Goal: Information Seeking & Learning: Learn about a topic

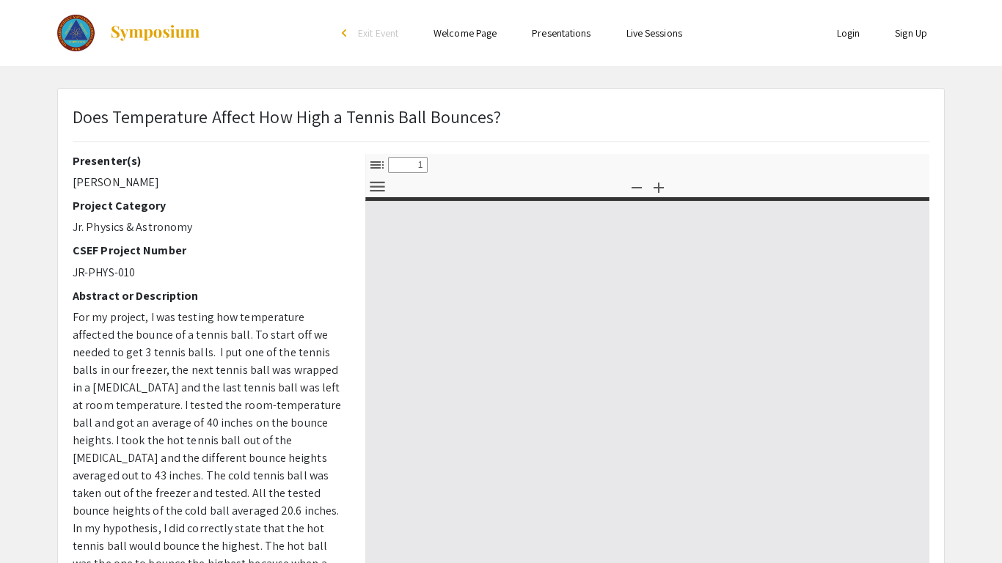
select select "custom"
type input "0"
select select "custom"
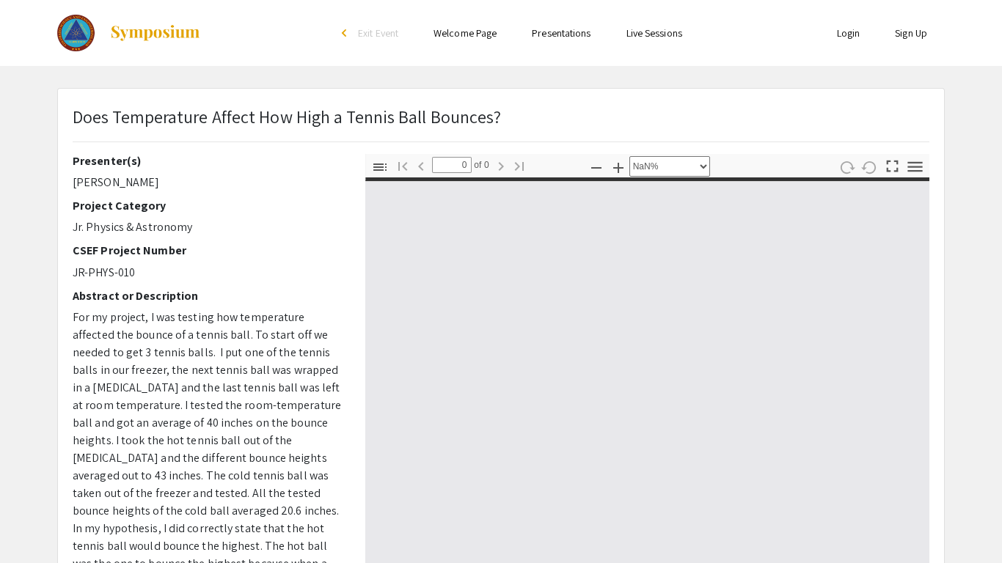
type input "1"
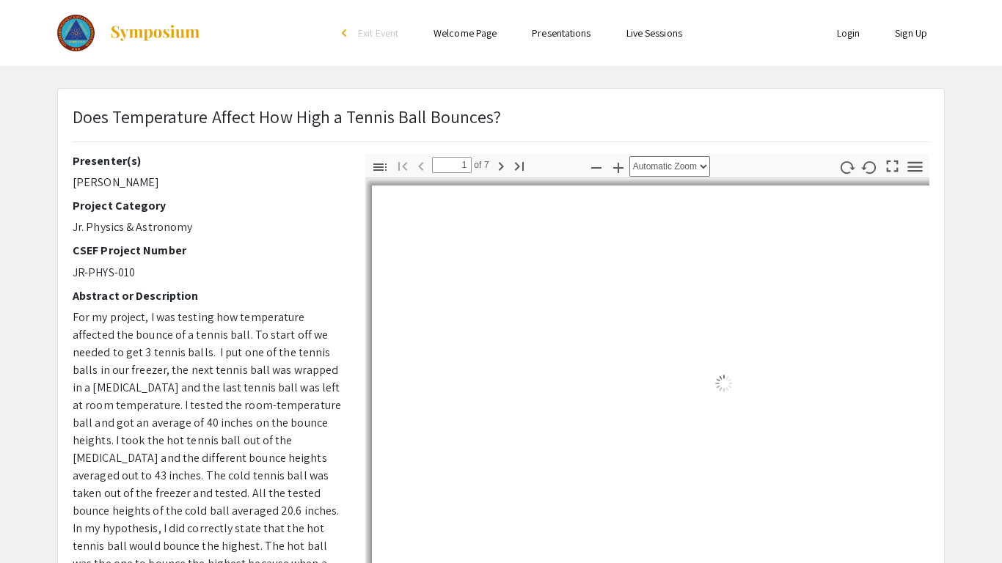
select select "auto"
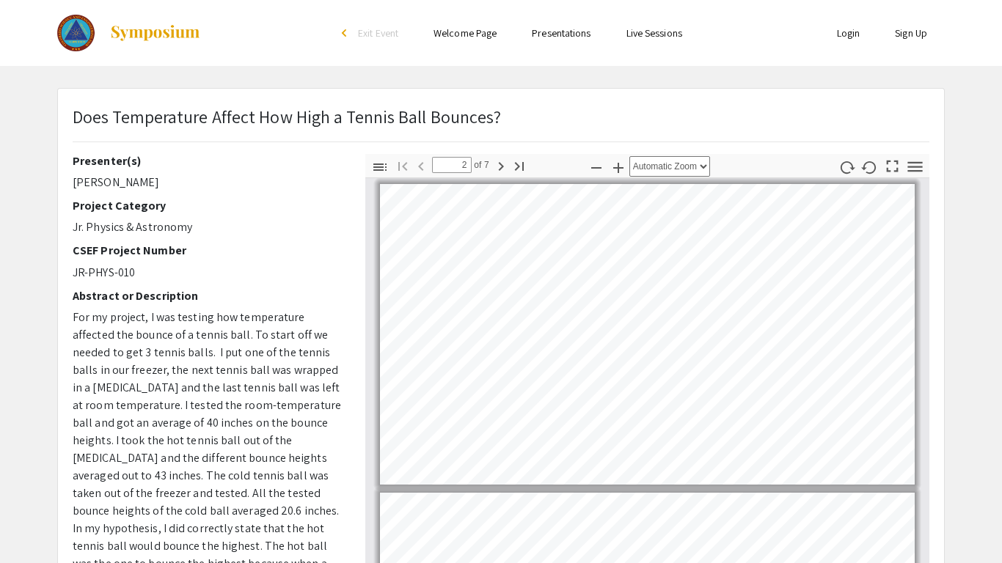
scroll to position [197, 0]
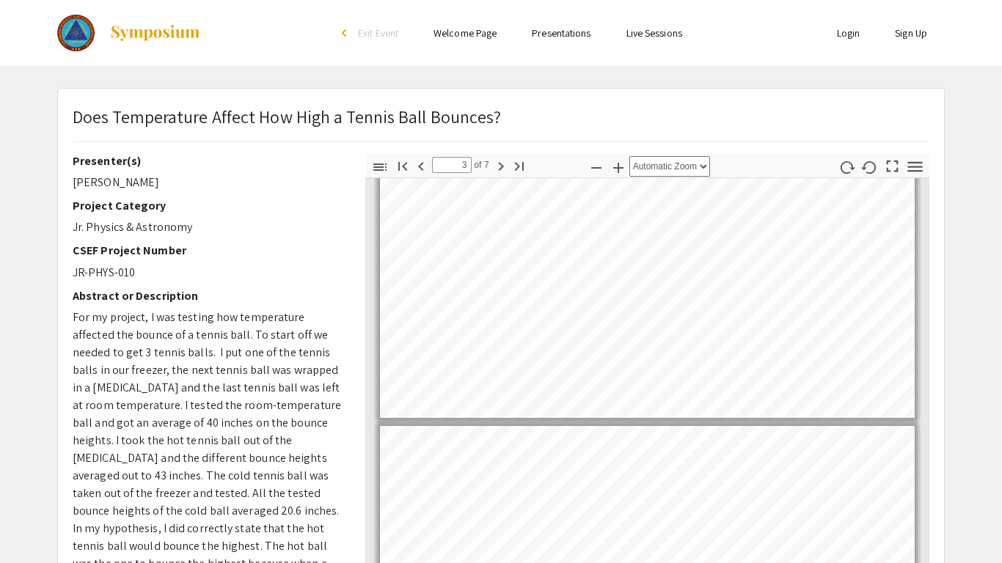
type input "4"
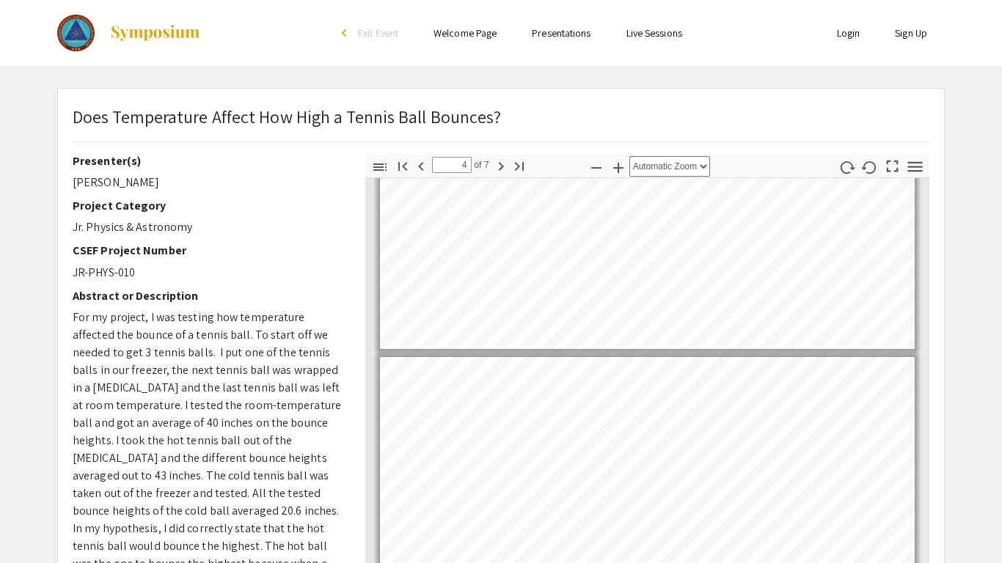
scroll to position [756, 0]
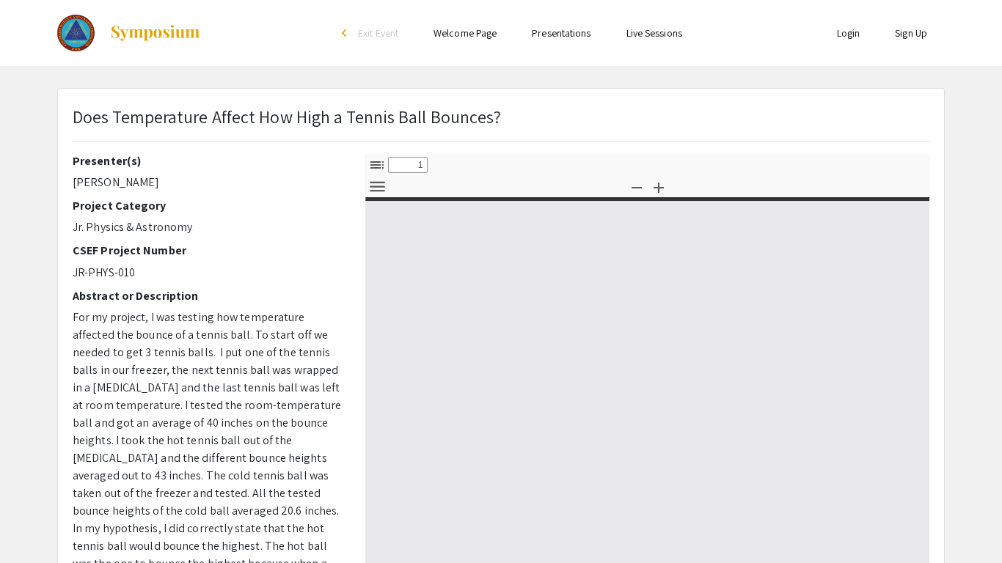
select select "custom"
type input "0"
select select "custom"
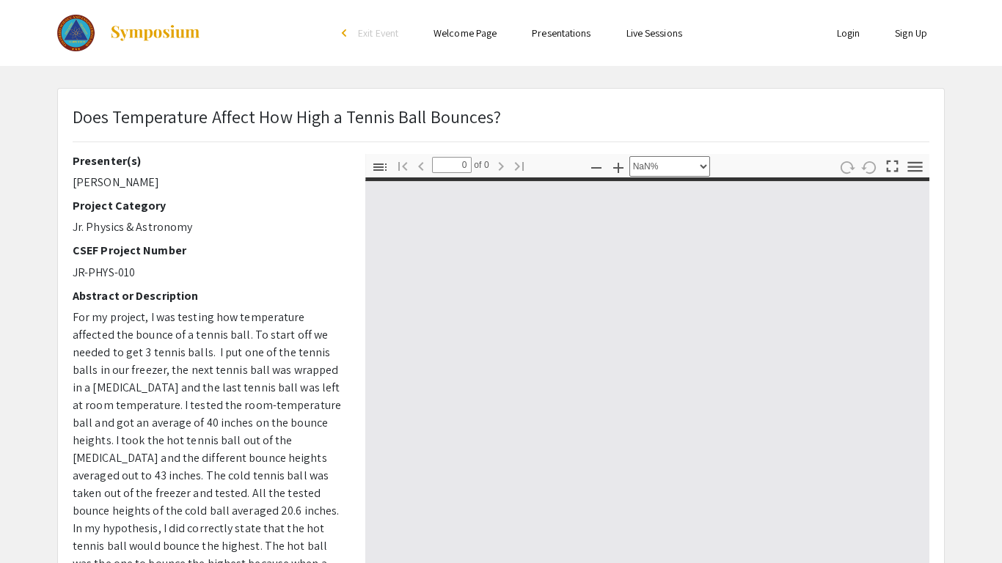
type input "1"
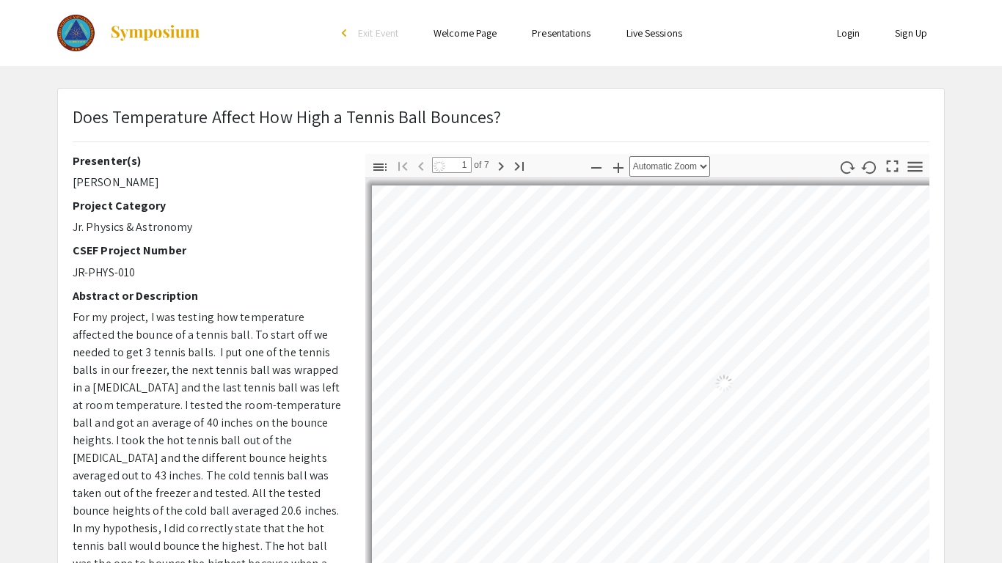
select select "auto"
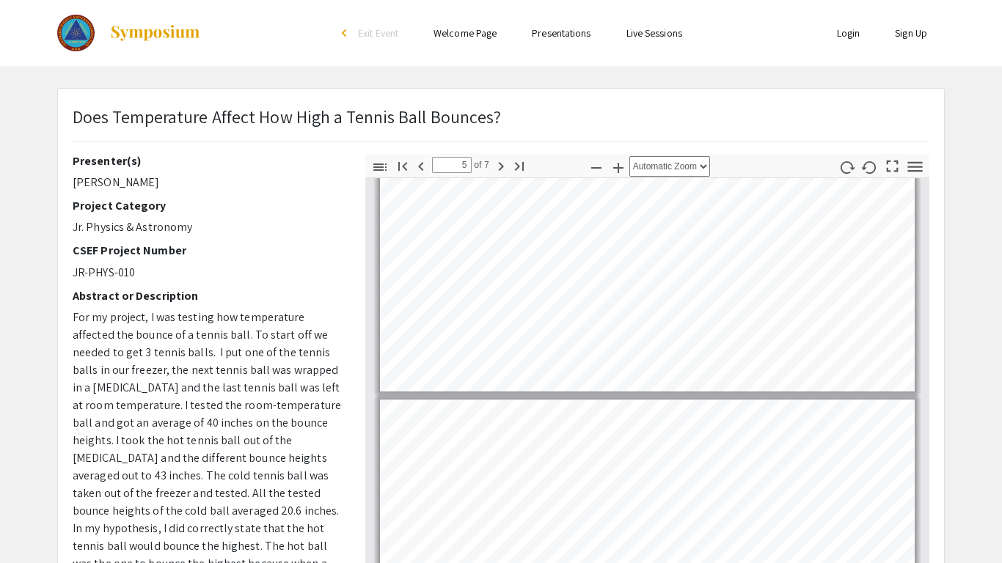
type input "4"
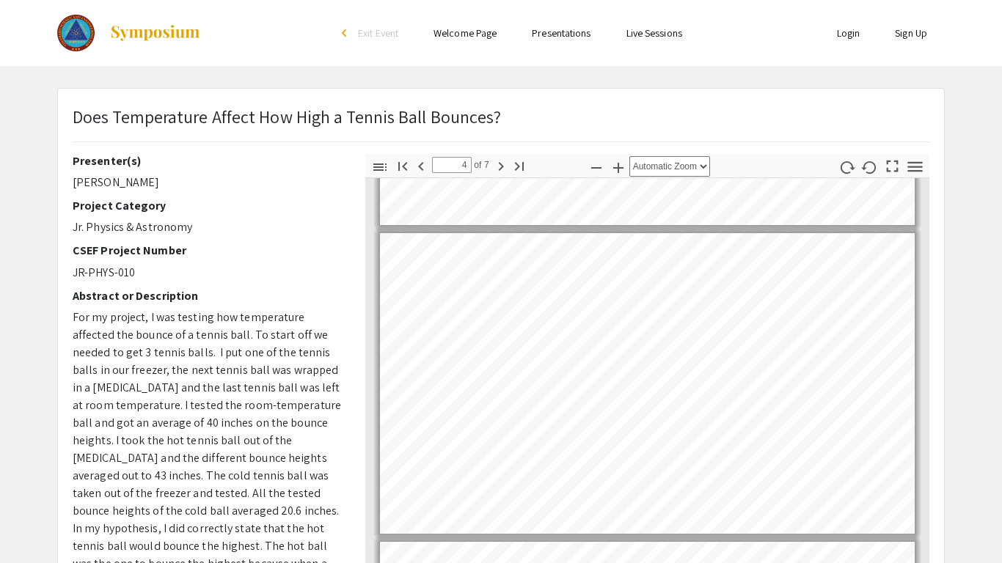
scroll to position [877, 0]
